Goal: Task Accomplishment & Management: Complete application form

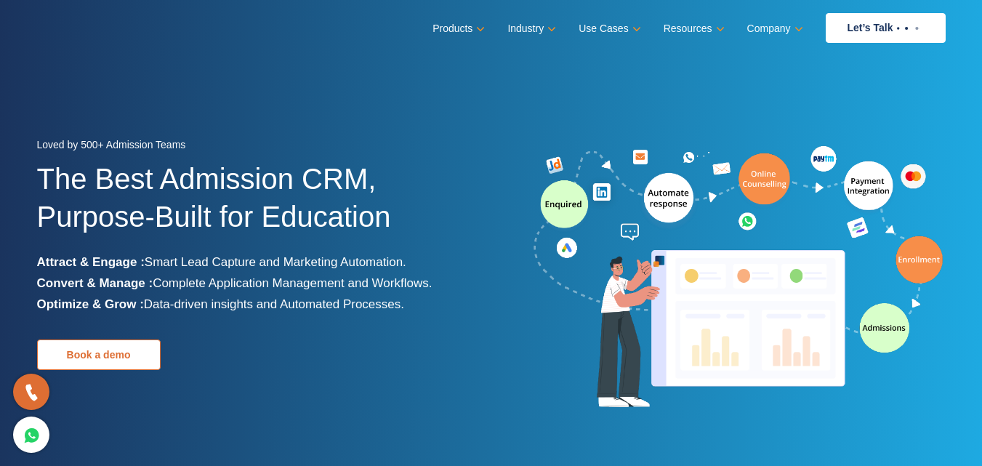
click at [121, 366] on link "Book a demo" at bounding box center [99, 354] width 124 height 31
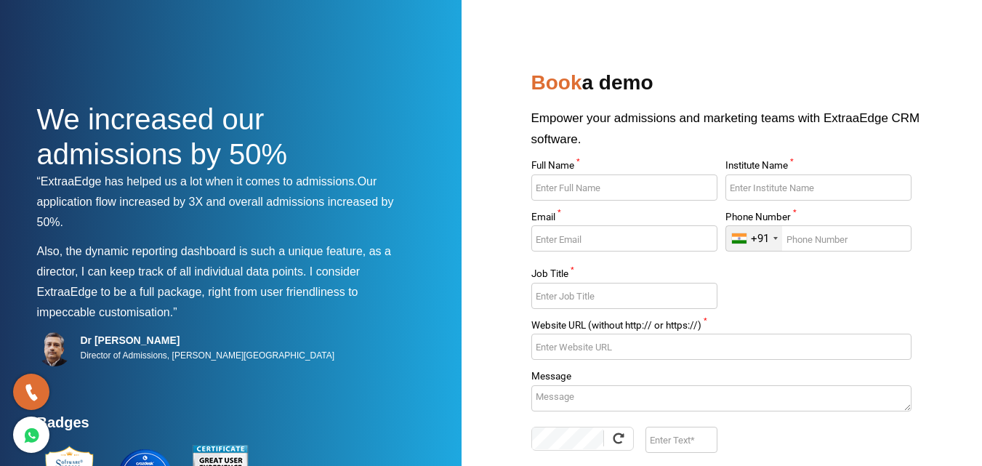
click at [663, 188] on input "Full Name *" at bounding box center [624, 187] width 186 height 26
type input "Chanakya Grover"
click at [777, 190] on input "Institute Name *" at bounding box center [819, 187] width 186 height 26
type input "Ct Group Of Institutions"
click at [563, 239] on input "Email *" at bounding box center [624, 238] width 186 height 26
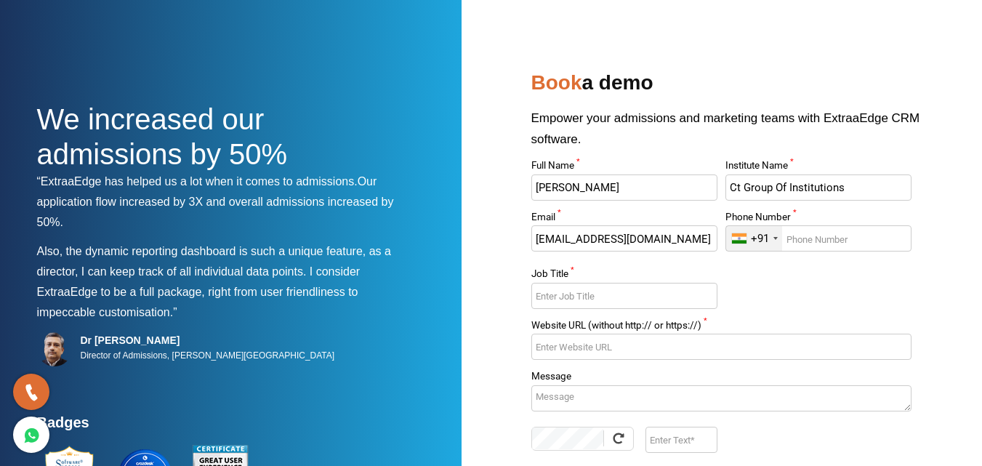
type input "chanakya.2445@ctgroup.in"
click at [811, 241] on input "Phone Number *" at bounding box center [819, 238] width 186 height 26
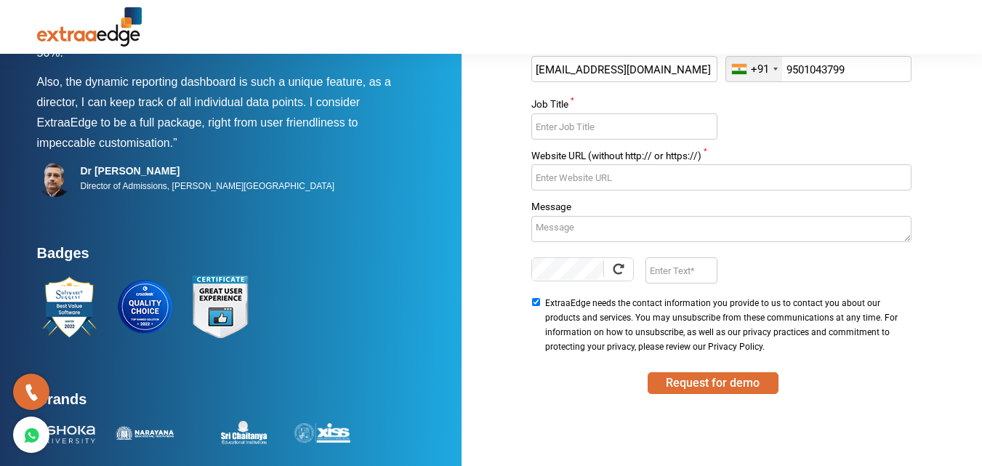
scroll to position [189, 0]
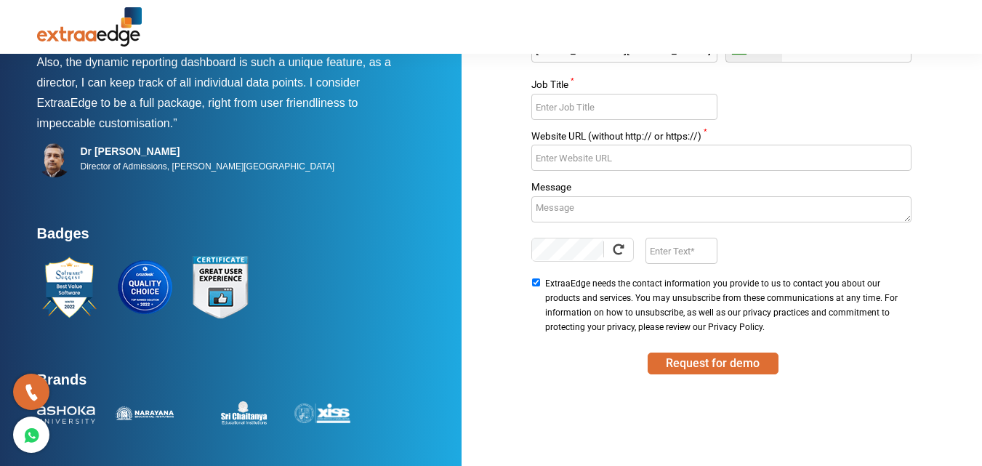
type input "9501043799"
click at [613, 156] on input "Website URL (without http:// or https://) *" at bounding box center [721, 158] width 380 height 26
click at [606, 104] on input "Job Title *" at bounding box center [624, 107] width 186 height 26
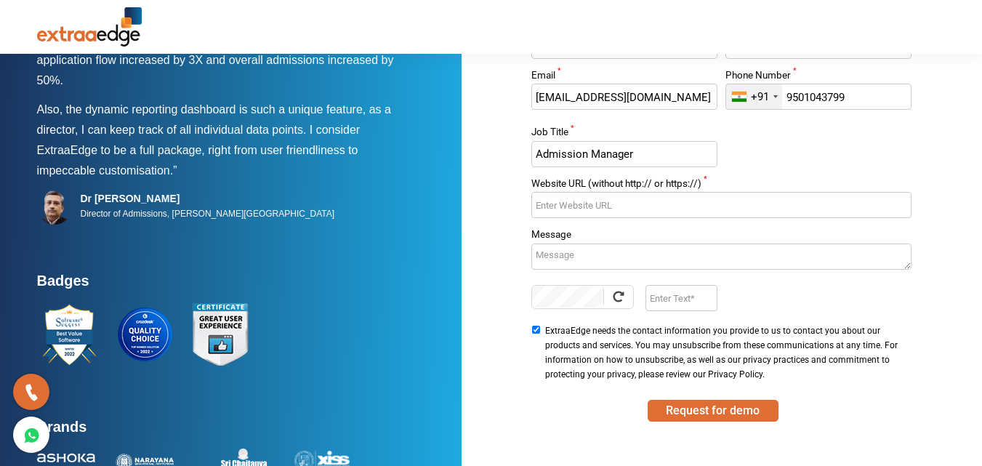
scroll to position [116, 0]
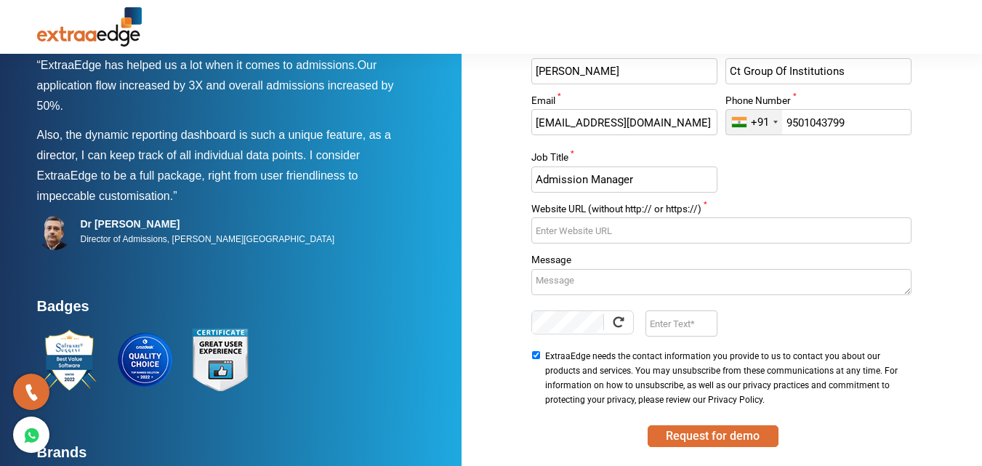
type input "Admission Manager"
click at [652, 323] on input "Enter Text" at bounding box center [682, 323] width 72 height 26
type input "Yolp"
click at [590, 286] on textarea "Message" at bounding box center [721, 282] width 380 height 26
paste textarea "Greetings from CT Group of Institutions. We are interested in exploring how Lea…"
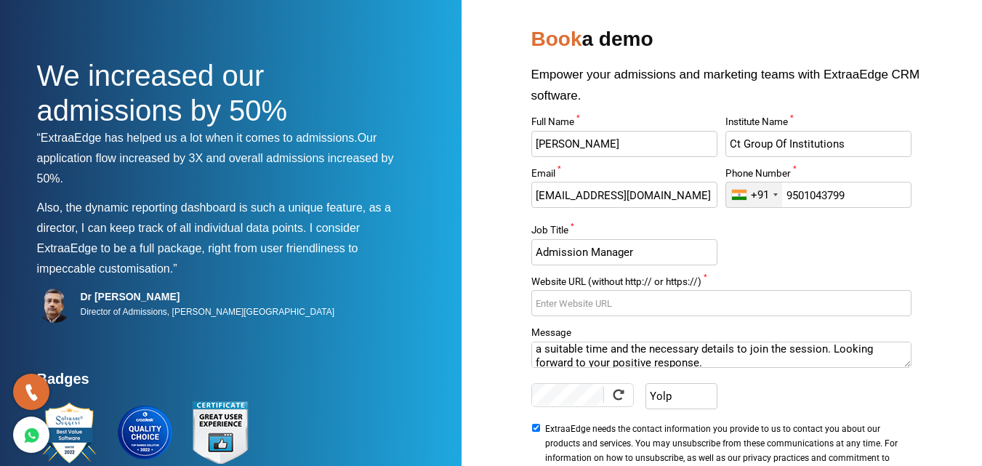
scroll to position [93, 0]
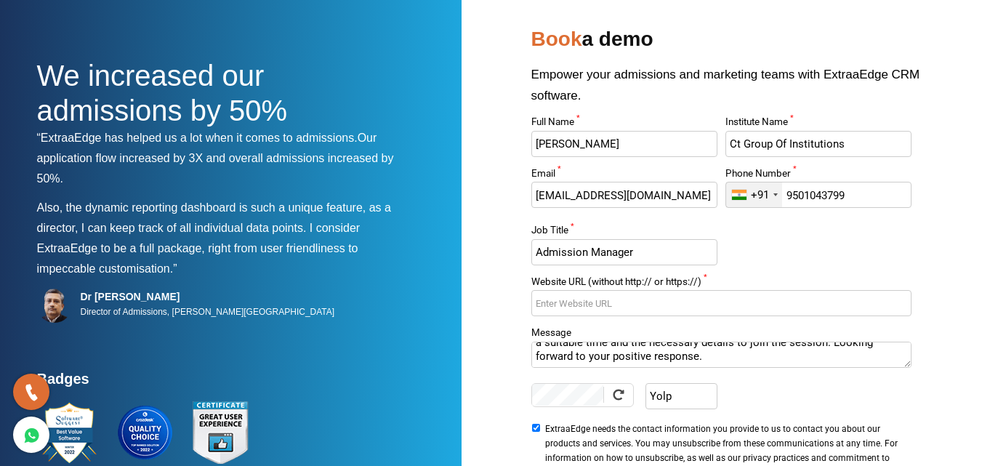
drag, startPoint x: 557, startPoint y: 363, endPoint x: 565, endPoint y: 364, distance: 8.0
click at [565, 364] on textarea "Greetings from CT Group of Institutions. We are interested in exploring how Lea…" at bounding box center [721, 355] width 380 height 26
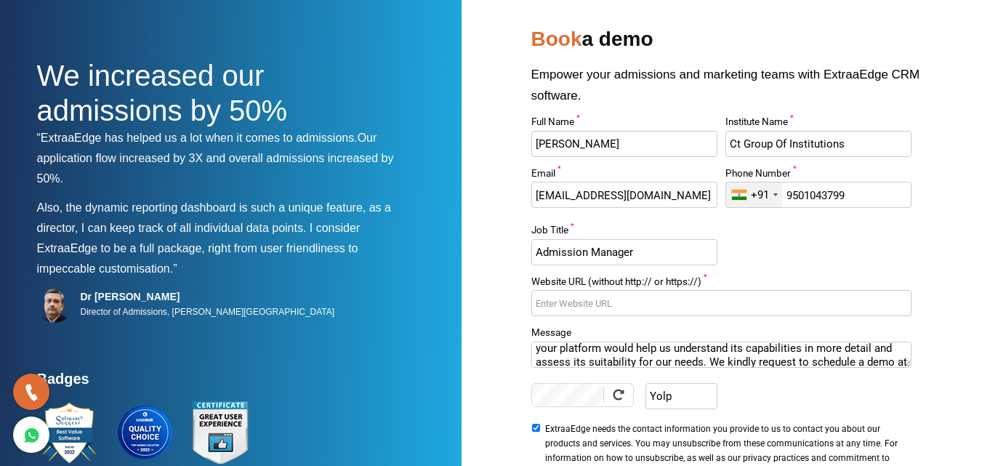
scroll to position [20, 0]
click at [613, 350] on textarea "Greetings from CT Group of Institutions. We are interested in exploring how Lea…" at bounding box center [721, 355] width 380 height 26
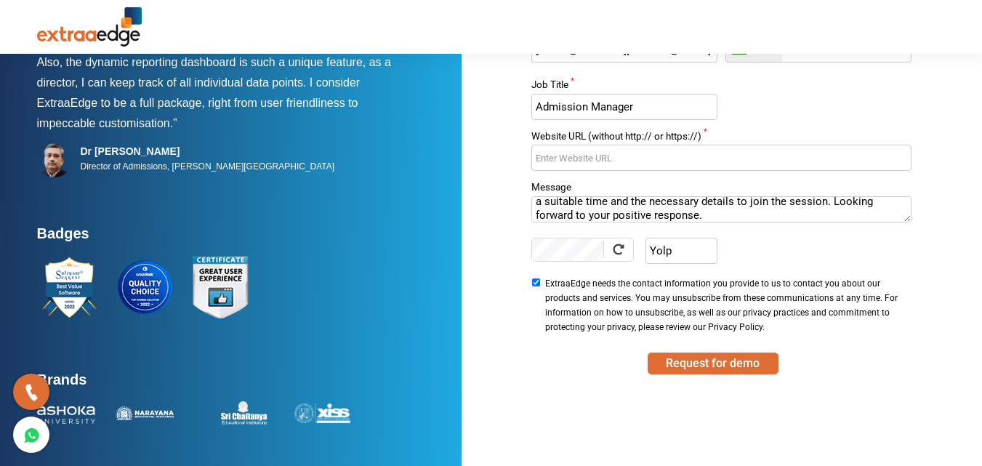
scroll to position [93, 0]
type textarea "Greetings from CT Group of Institutions. We are interested in exploring how ext…"
click at [611, 163] on input "Website URL (without http:// or https://) *" at bounding box center [721, 158] width 380 height 26
paste input "https://www.ctgroup.in/"
click at [597, 159] on input "https://www.ctgroup.in/" at bounding box center [721, 158] width 380 height 26
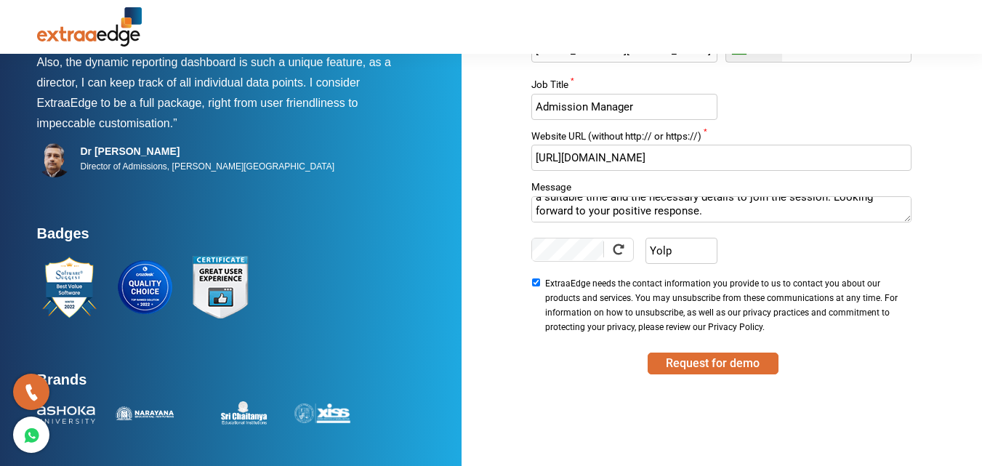
click at [574, 158] on input "https://www.ctgroup.in/" at bounding box center [721, 158] width 380 height 26
click at [628, 156] on input "www.ctgroup.in/" at bounding box center [721, 158] width 380 height 26
type input "www.ctgroup.in"
click at [731, 363] on button "Request for demo" at bounding box center [713, 364] width 131 height 22
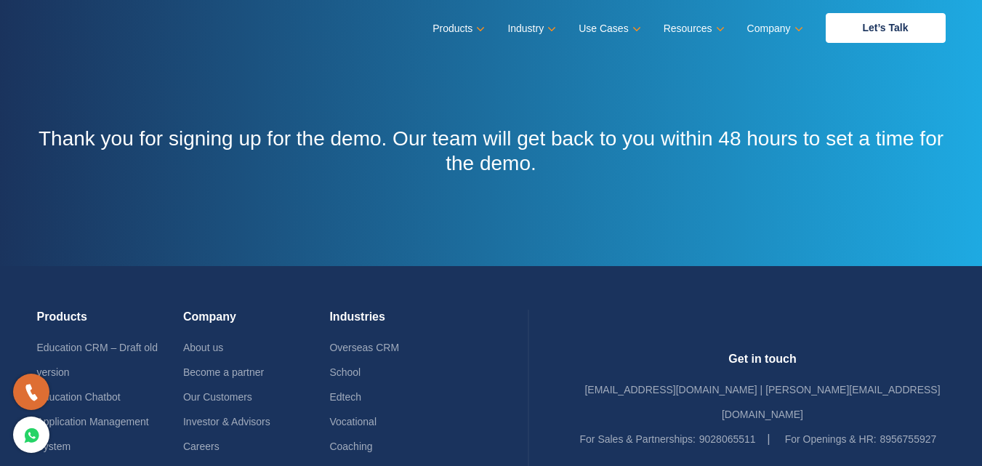
drag, startPoint x: 718, startPoint y: 236, endPoint x: 723, endPoint y: 222, distance: 15.0
click at [718, 236] on div "Thank you for signing up for the demo. Our team will get back to you within 48 …" at bounding box center [491, 133] width 931 height 266
